Goal: Check status: Check status

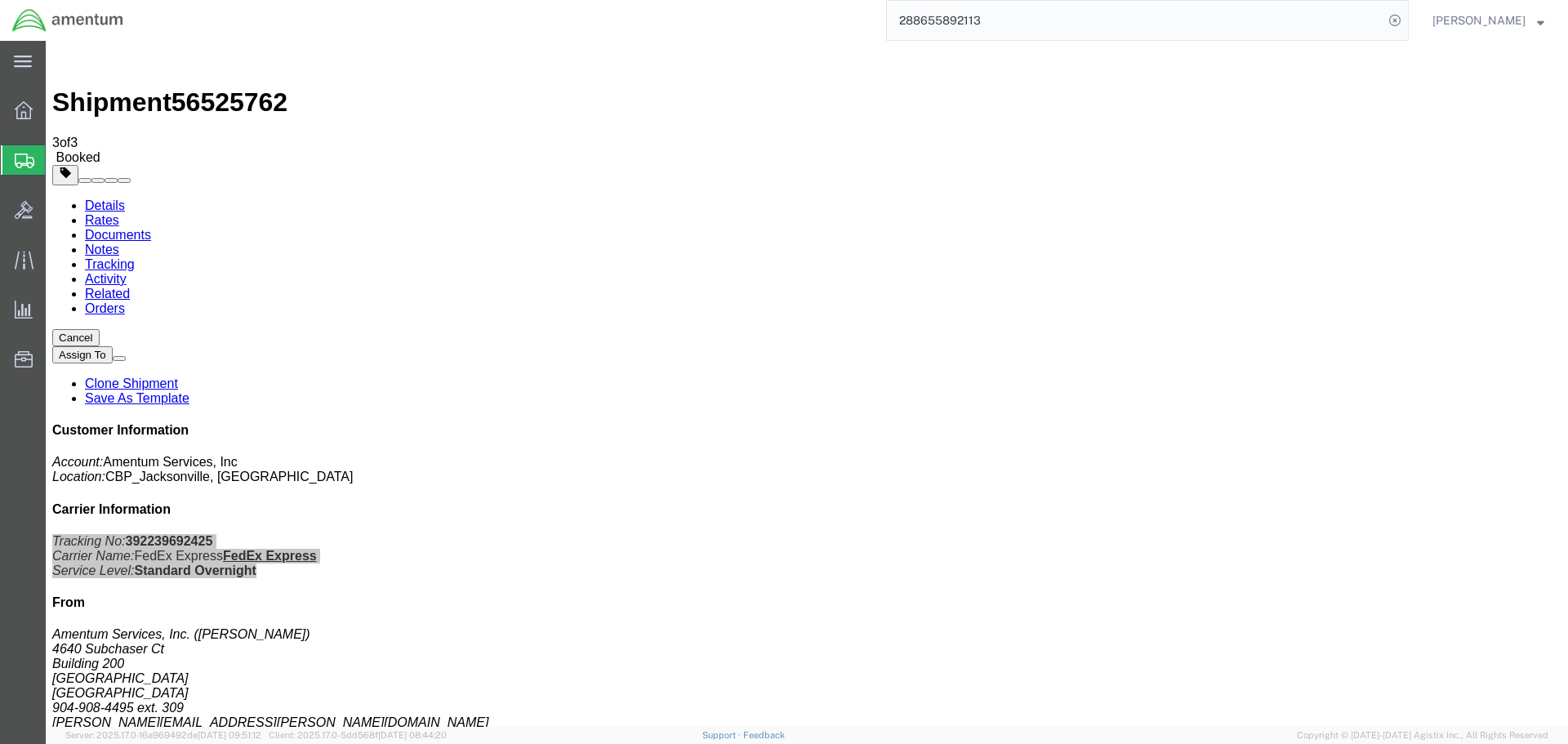
click at [0, 0] on span "Shipment Manager" at bounding box center [0, 0] width 0 height 0
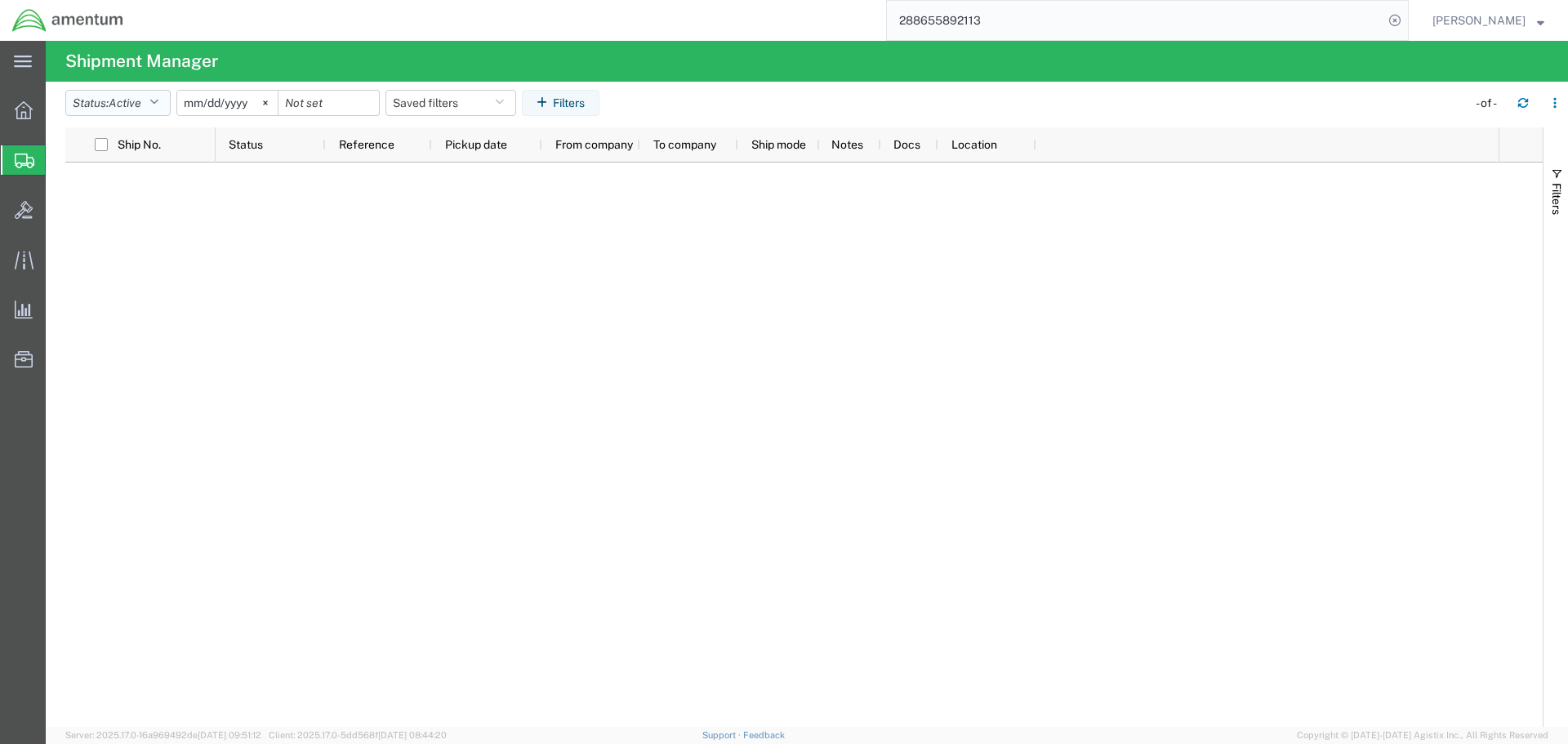
click at [167, 109] on button "Status: Active" at bounding box center [118, 103] width 106 height 26
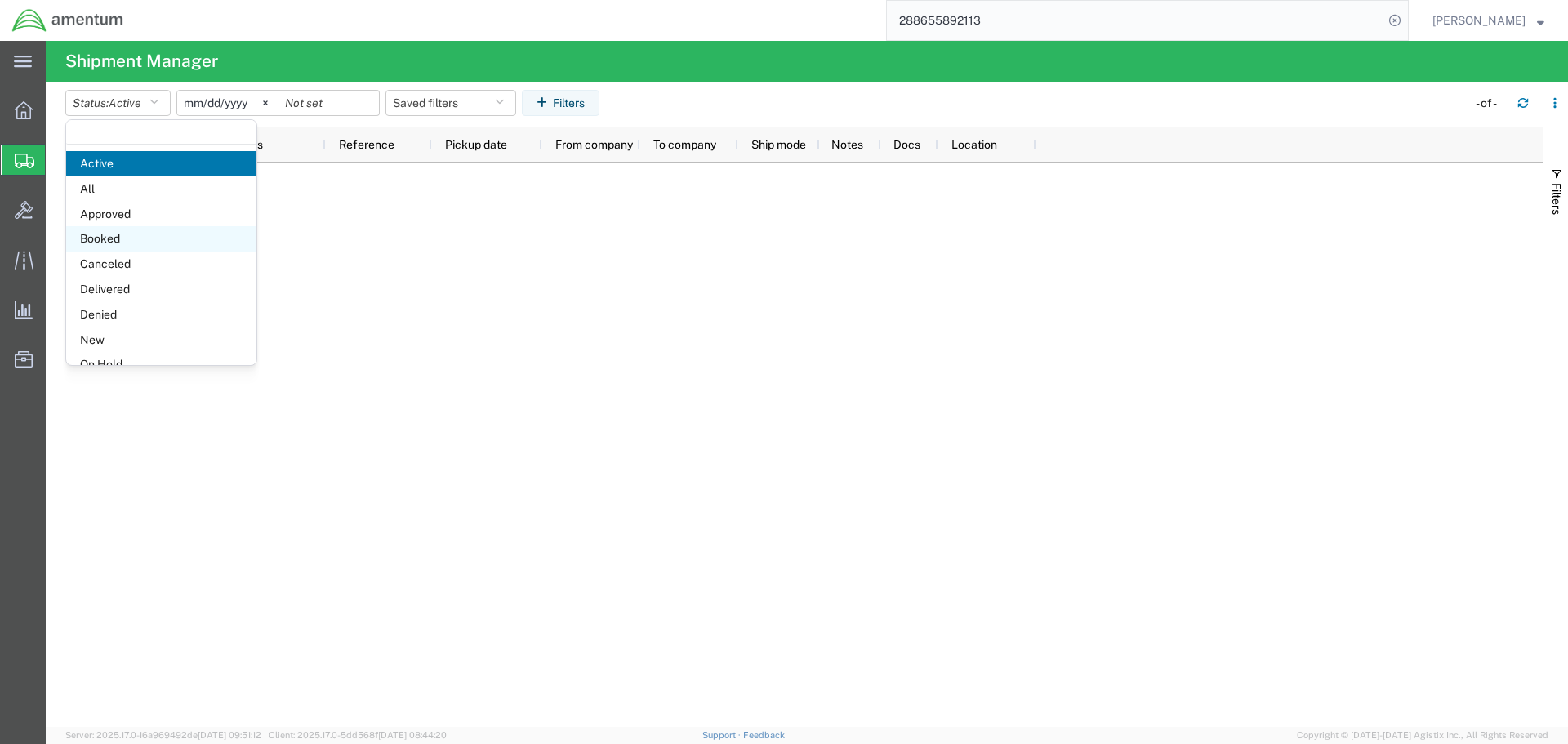
click at [126, 241] on span "Booked" at bounding box center [161, 239] width 191 height 25
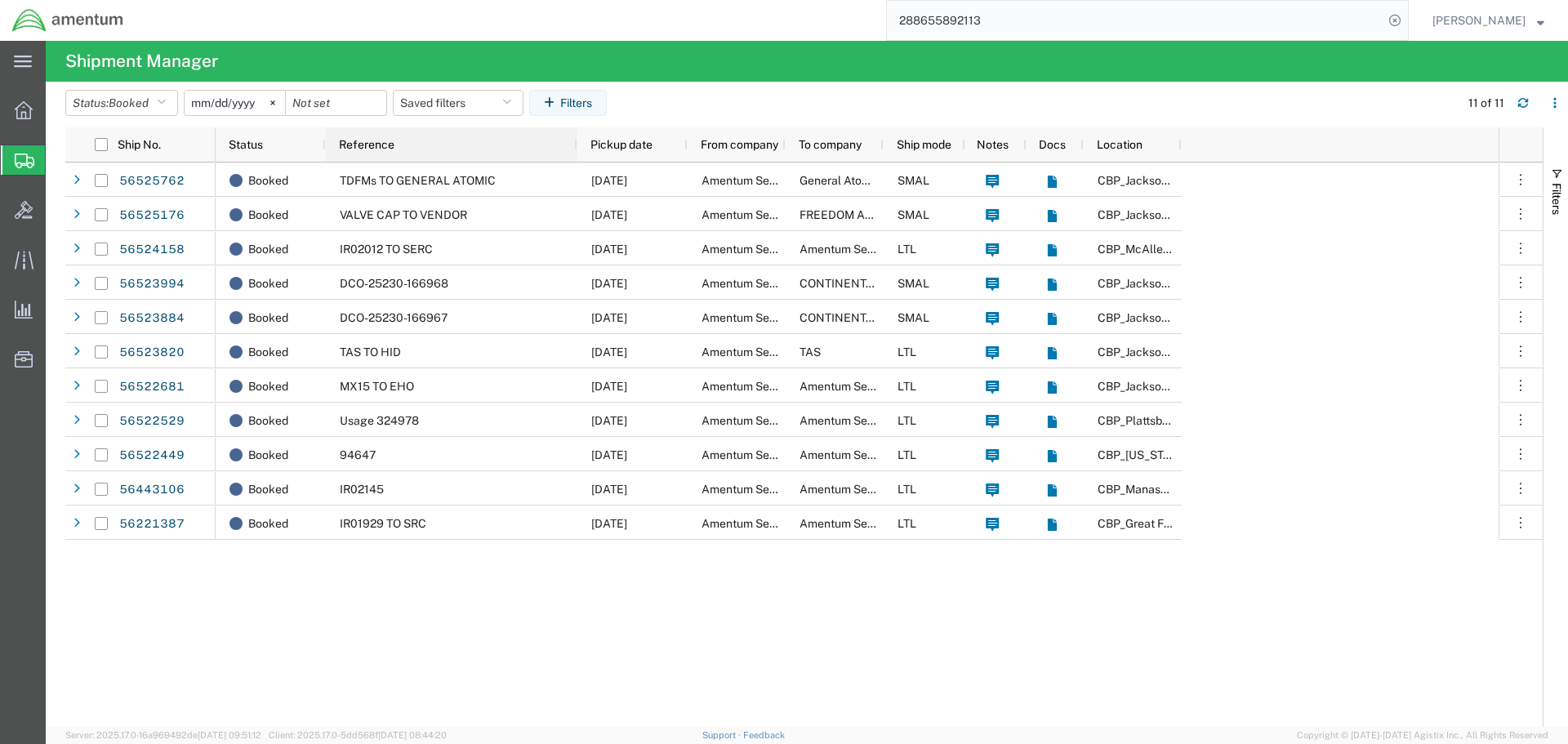
drag, startPoint x: 429, startPoint y: 146, endPoint x: 574, endPoint y: 160, distance: 145.7
click at [574, 160] on div at bounding box center [576, 144] width 7 height 34
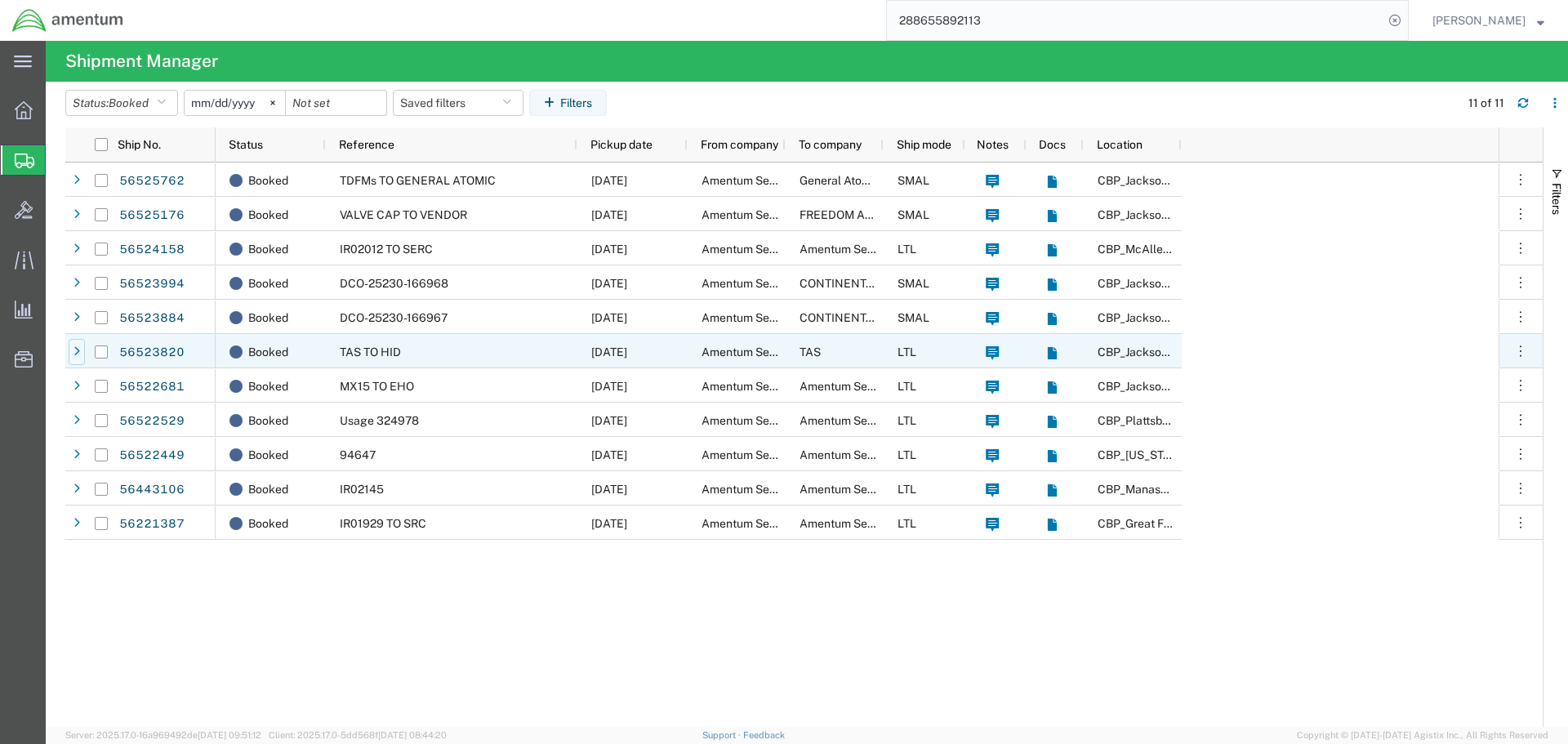
click at [73, 348] on div at bounding box center [76, 352] width 16 height 26
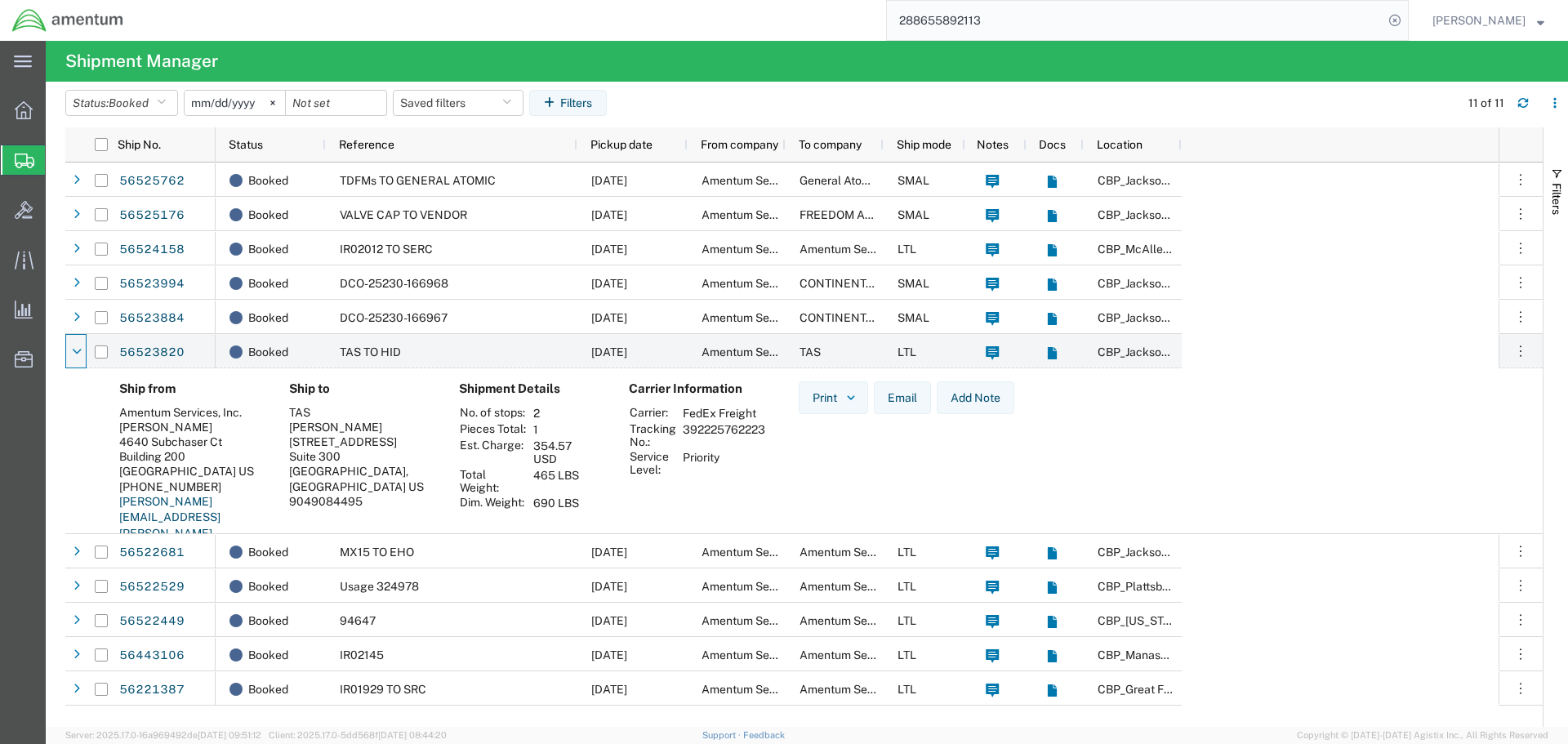
drag, startPoint x: 691, startPoint y: 471, endPoint x: 731, endPoint y: 469, distance: 40.0
click at [694, 471] on td "Priority" at bounding box center [723, 463] width 93 height 27
drag, startPoint x: 753, startPoint y: 471, endPoint x: 627, endPoint y: 406, distance: 141.8
click at [627, 406] on div "Carrier Information Carrier: FedEx Freight Tracking No.: 392225762223 Service L…" at bounding box center [700, 475] width 170 height 188
copy div "Carrier Information Carrier: FedEx Freight Tracking No.: 392225762223 Service L…"
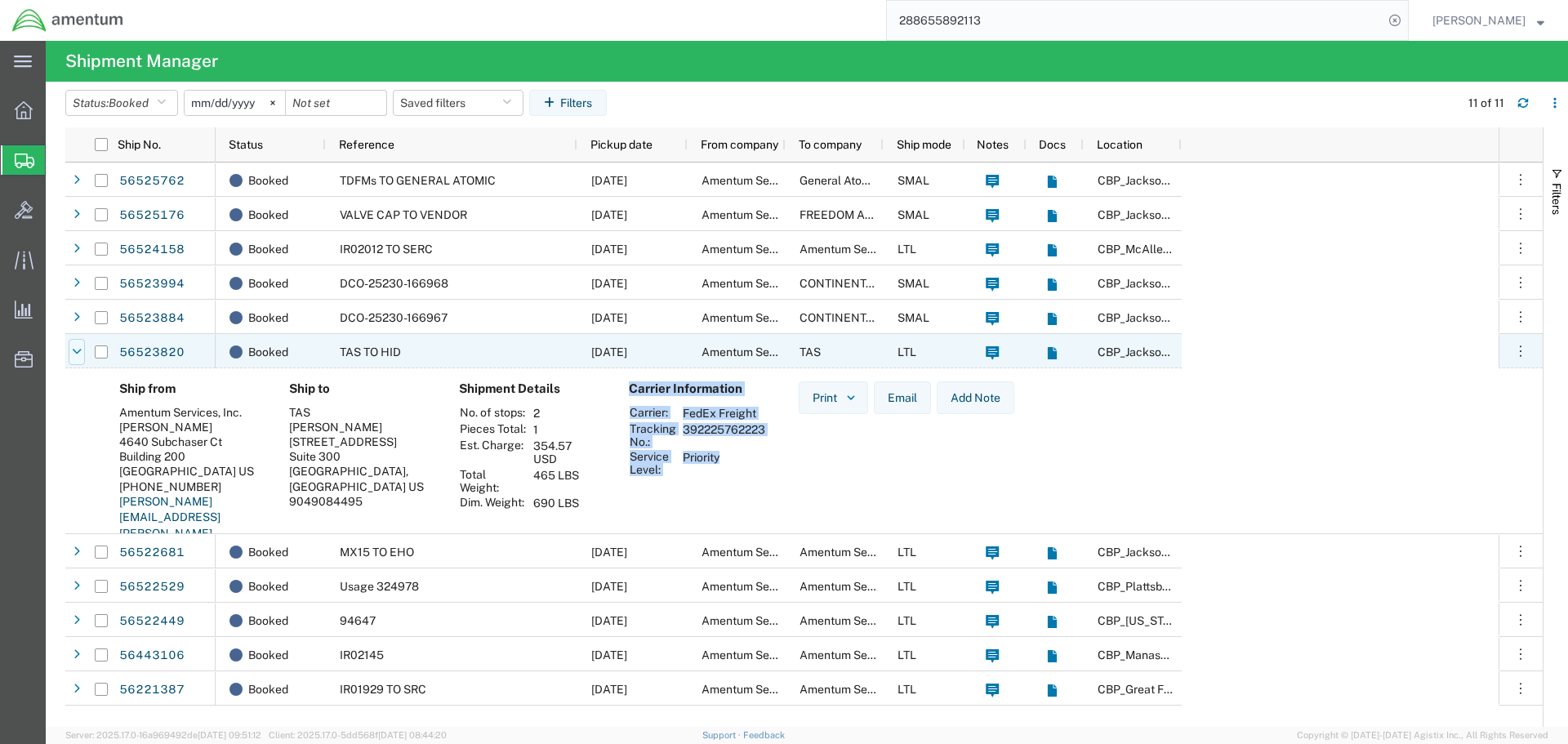
click at [75, 358] on div at bounding box center [76, 352] width 16 height 26
